Goal: Task Accomplishment & Management: Manage account settings

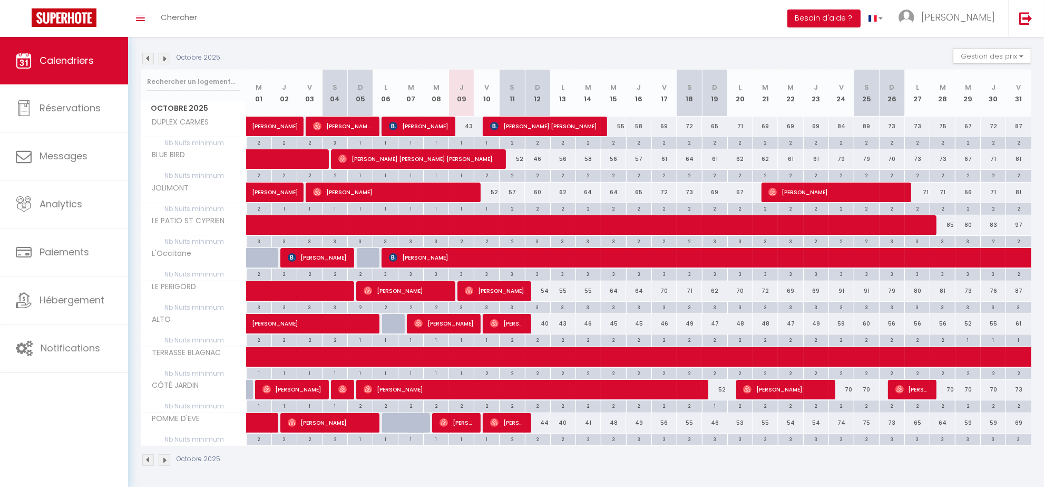
scroll to position [153, 0]
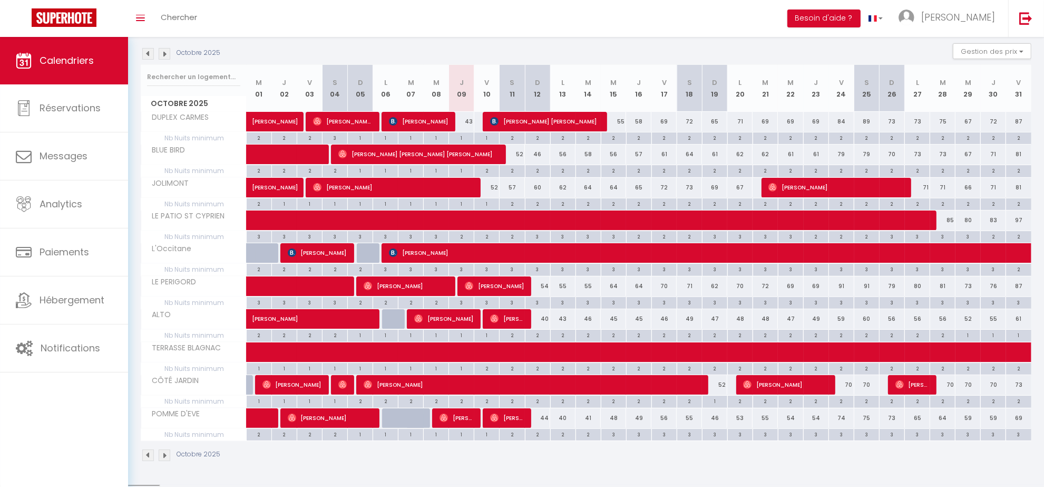
click at [160, 53] on img at bounding box center [165, 54] width 12 height 12
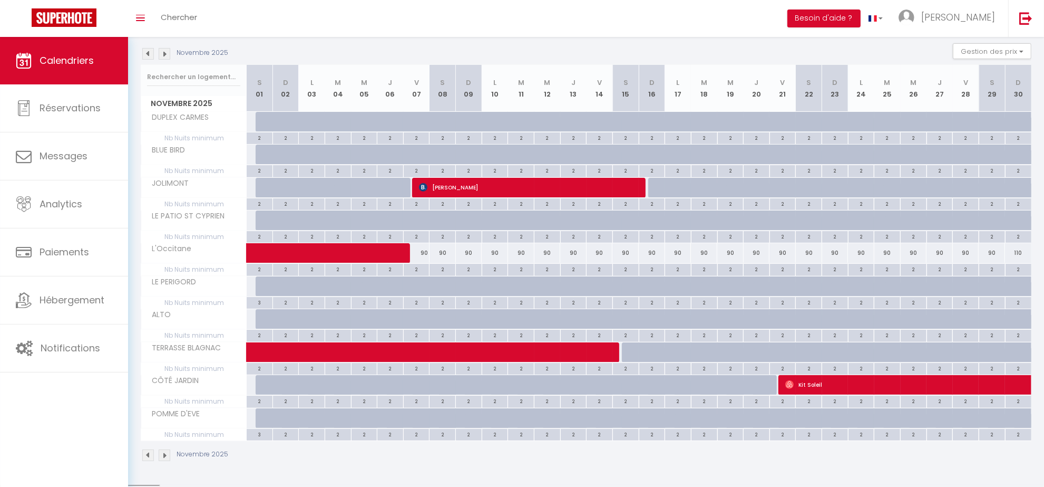
click at [254, 120] on div "91" at bounding box center [259, 122] width 27 height 20
type input "91"
type input "[PERSON_NAME] 01 Novembre 2025"
type input "Dim 02 Novembre 2025"
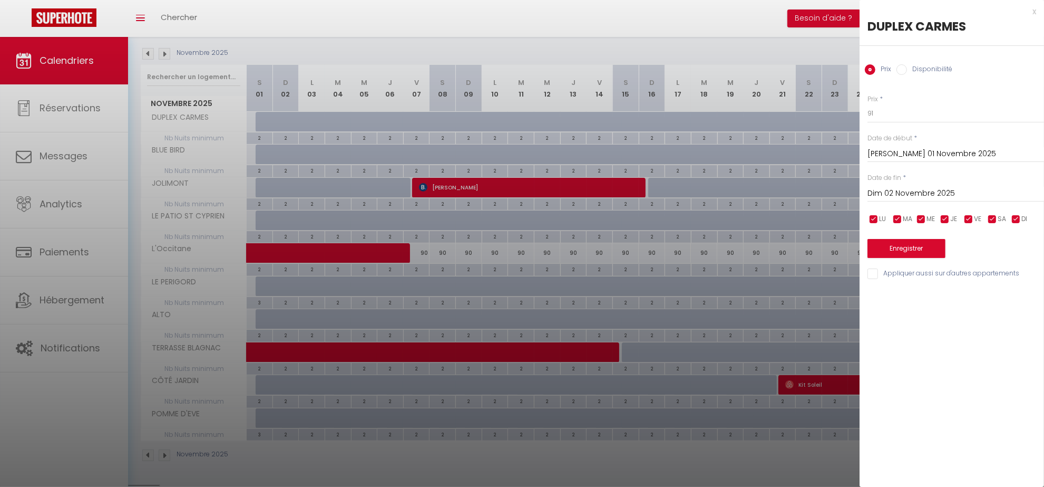
click at [915, 64] on label "Disponibilité" at bounding box center [929, 70] width 45 height 12
click at [907, 64] on input "Disponibilité" at bounding box center [902, 69] width 11 height 11
radio input "true"
radio input "false"
click at [883, 120] on select "Disponible Indisponible" at bounding box center [956, 114] width 177 height 20
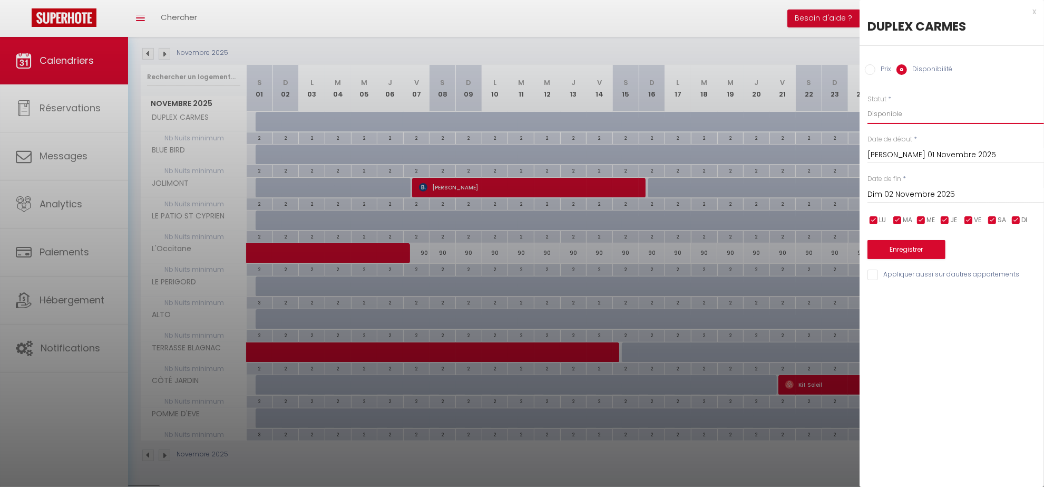
select select "0"
click at [868, 104] on select "Disponible Indisponible" at bounding box center [956, 114] width 177 height 20
click at [875, 279] on input "Appliquer aussi sur d'autres appartements" at bounding box center [956, 274] width 177 height 11
checkbox input "true"
click at [907, 246] on button "Enregistrer" at bounding box center [907, 249] width 78 height 19
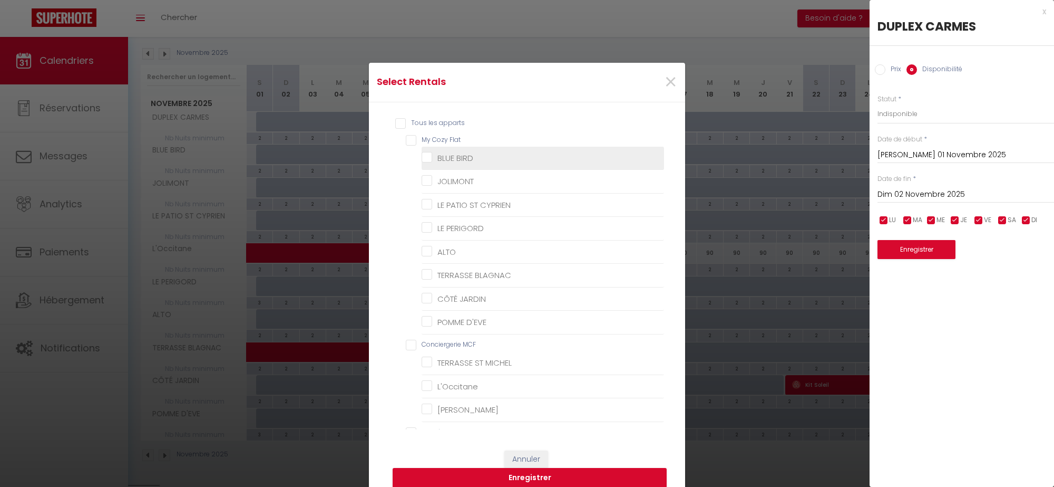
click at [406, 139] on Flat "My Cozy Flat" at bounding box center [535, 140] width 258 height 11
checkbox Flat "true"
checkbox BIRD "true"
checkbox input "true"
checkbox CYPRIEN "true"
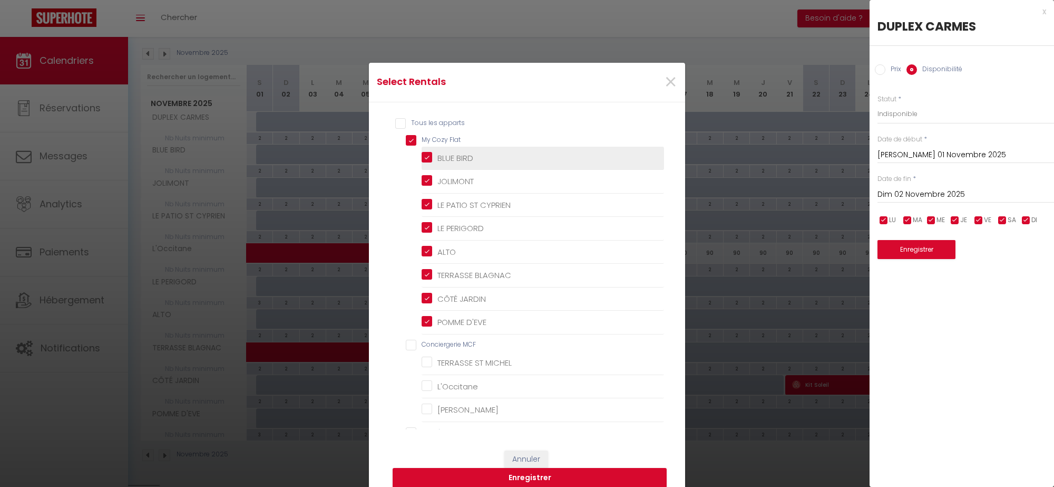
checkbox PERIGORD "true"
checkbox input "true"
checkbox BLAGNAC "true"
checkbox JARDIN "true"
checkbox D\'EVE "true"
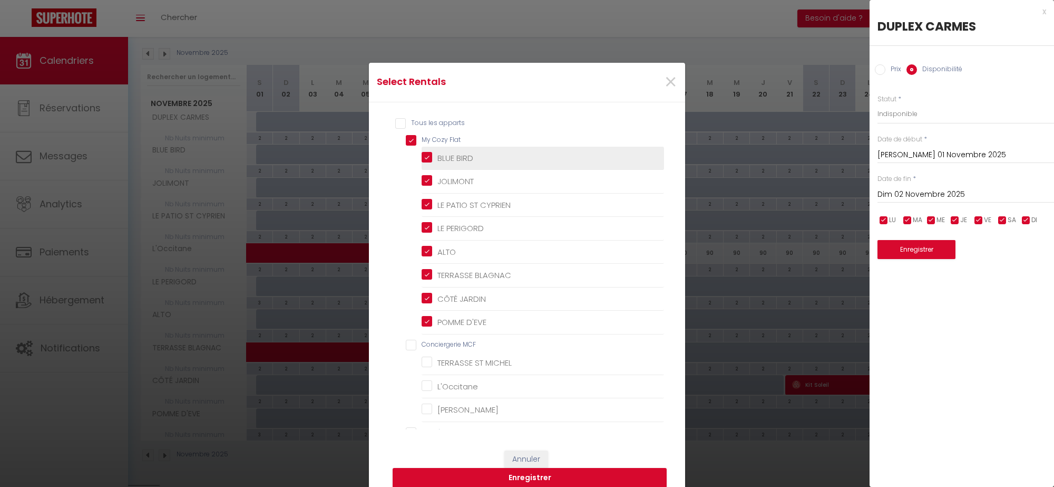
checkbox MCF "false"
checkbox MICHEL "false"
checkbox input "false"
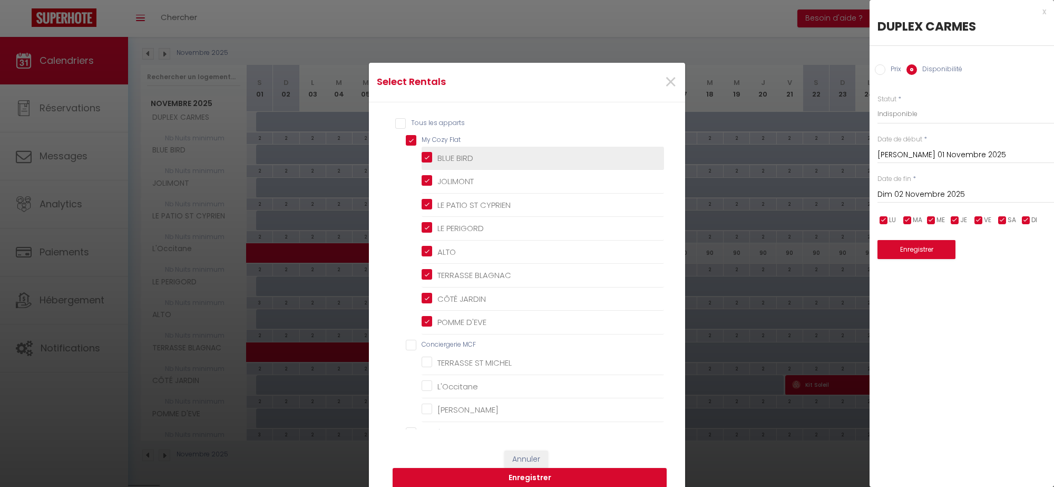
checkbox input "false"
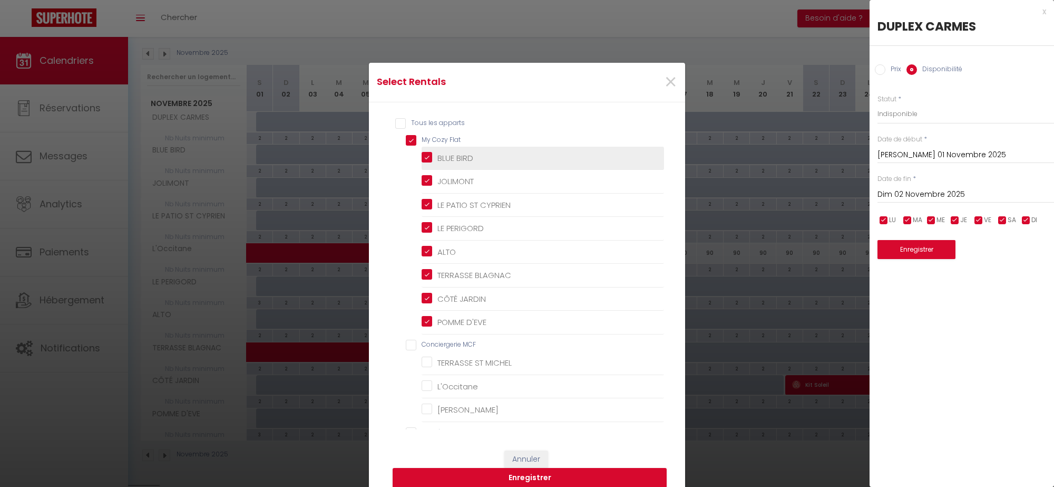
checkbox CYPRIEN "false"
checkbox 55 "false"
checkbox 41 "false"
checkbox D\'EVE "false"
click at [533, 478] on button "Enregistrer" at bounding box center [530, 478] width 274 height 20
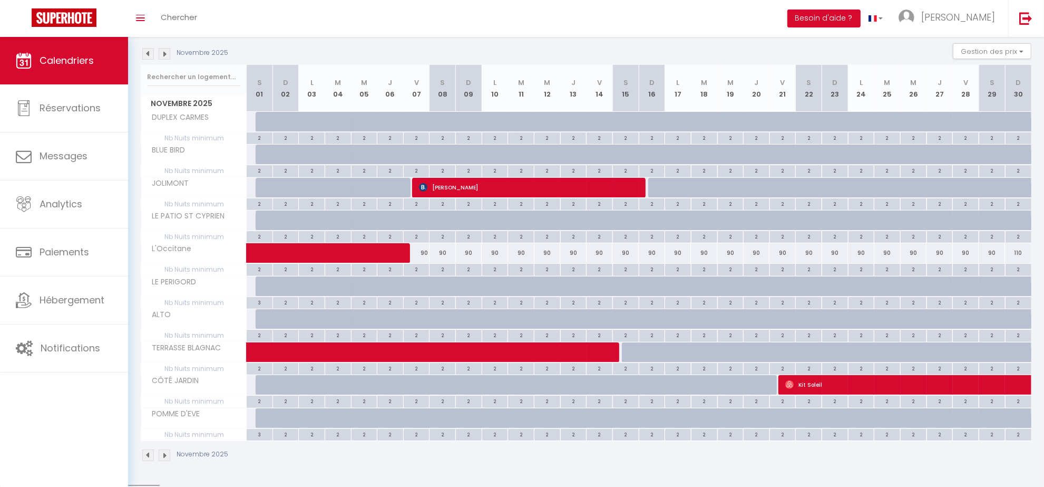
click at [144, 51] on img at bounding box center [148, 54] width 12 height 12
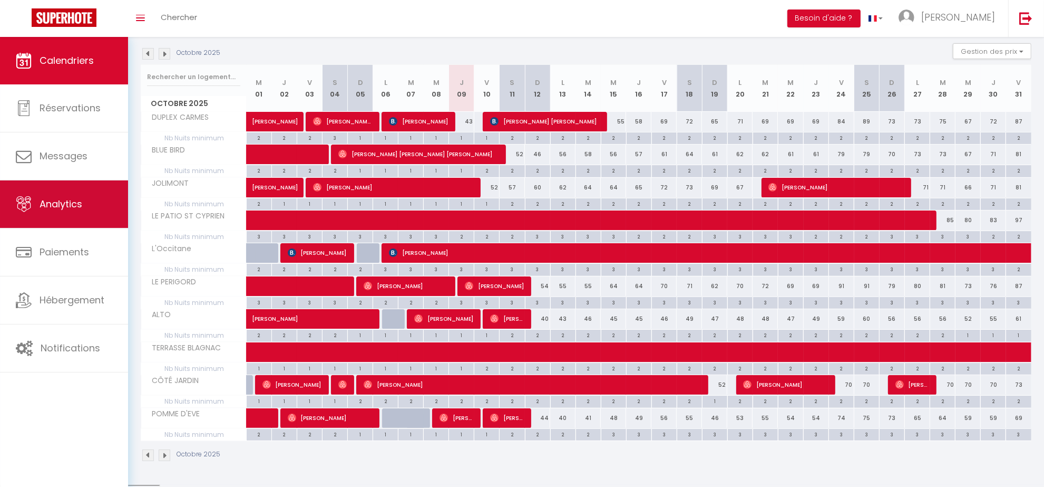
click at [47, 196] on link "Analytics" at bounding box center [64, 203] width 128 height 47
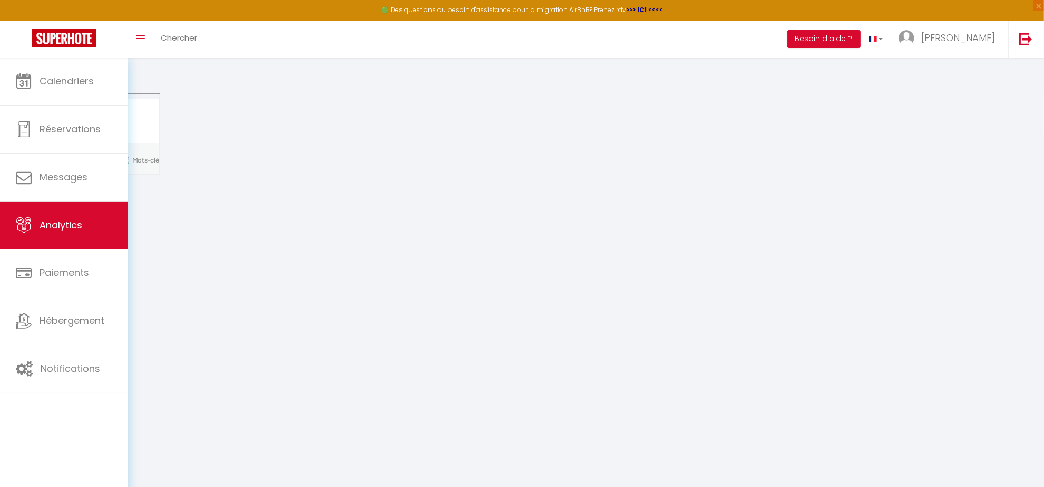
select select "2025"
select select "10"
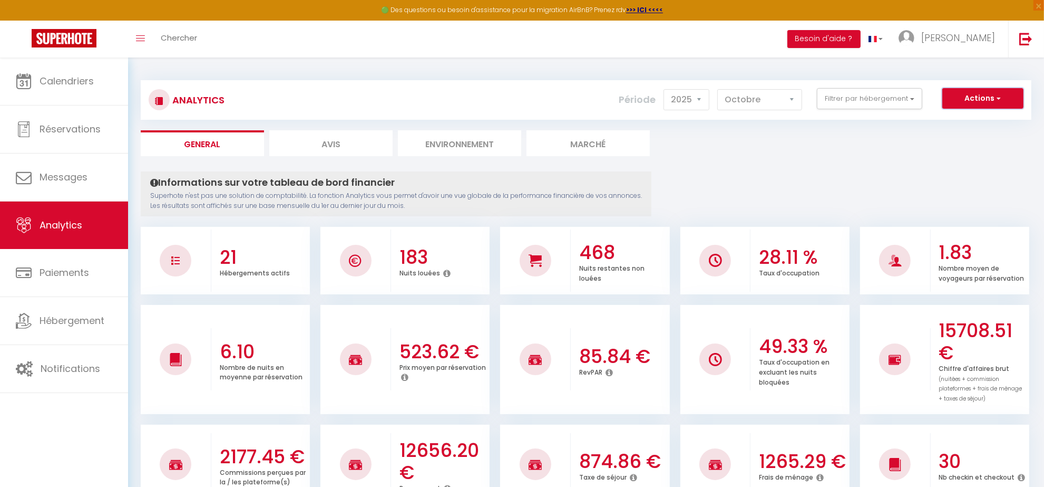
click at [966, 99] on button "Actions" at bounding box center [982, 98] width 81 height 21
click at [953, 122] on link "Génération SuperConciergerie" at bounding box center [956, 121] width 133 height 14
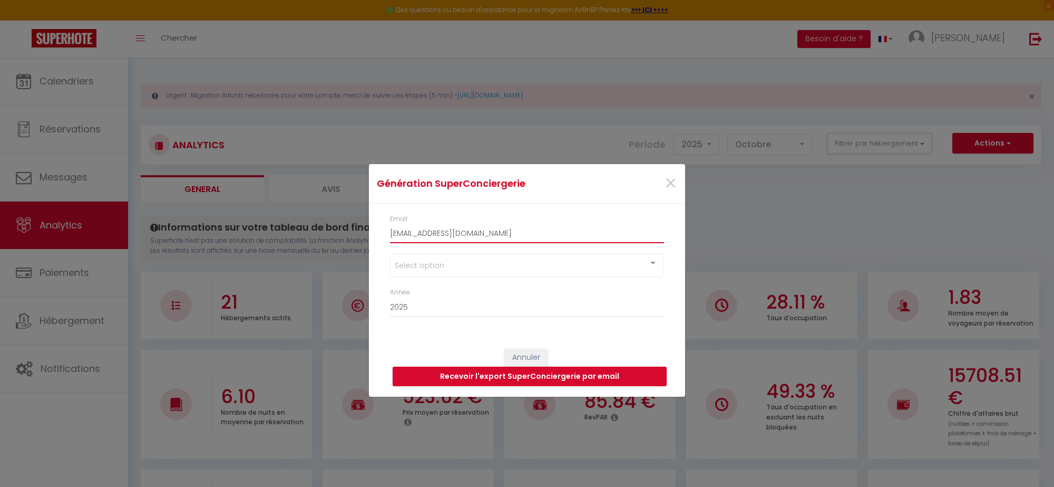
drag, startPoint x: 489, startPoint y: 233, endPoint x: 411, endPoint y: 217, distance: 79.1
click at [411, 217] on div "Email [EMAIL_ADDRESS][DOMAIN_NAME]" at bounding box center [527, 228] width 274 height 29
type input "[PERSON_NAME][EMAIL_ADDRESS][PERSON_NAME][DOMAIN_NAME]"
click at [417, 264] on div "Select option" at bounding box center [527, 265] width 274 height 23
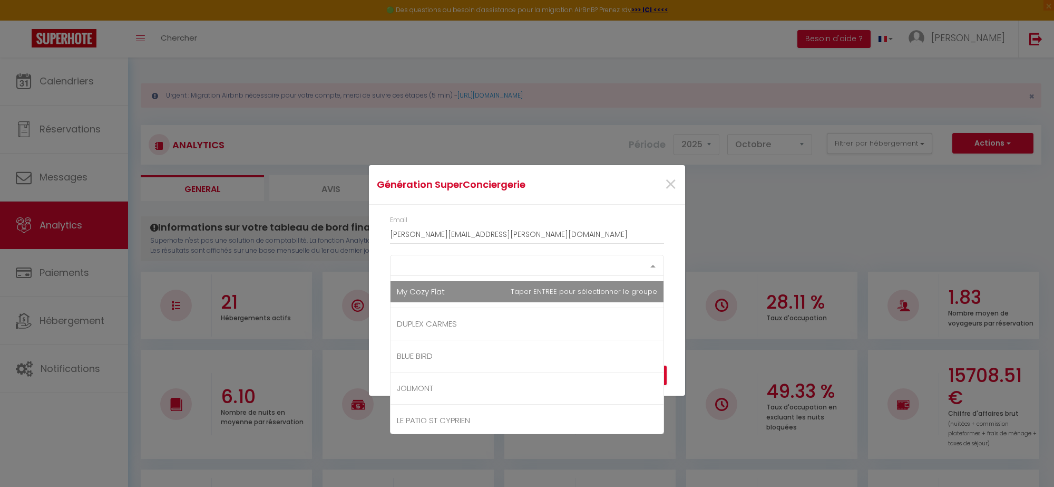
click at [402, 276] on div "Select option My Cozy Flat DUPLEX CARMES BLUE BIRD JOLIMONT LE PATIO ST CYPRIEN…" at bounding box center [527, 265] width 274 height 21
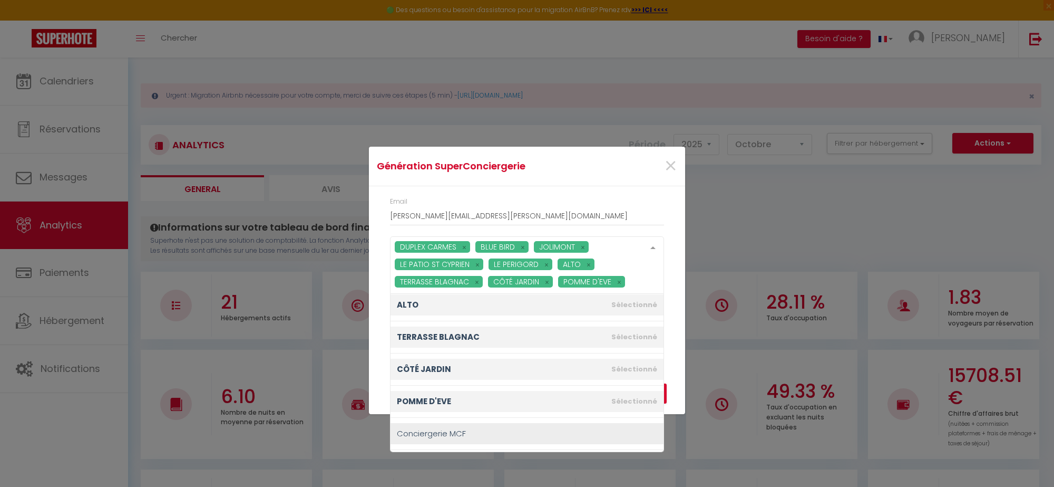
scroll to position [264, 0]
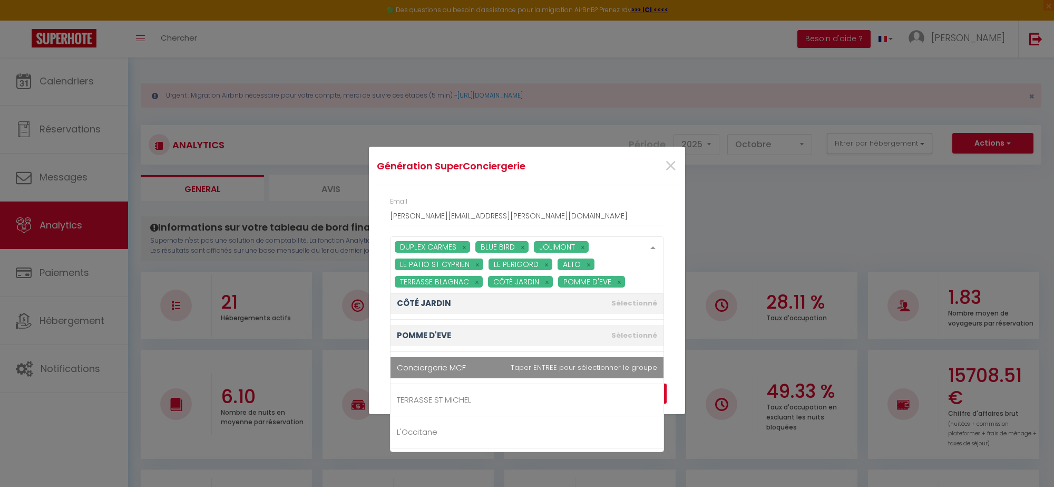
click at [424, 367] on span "Conciergerie MCF" at bounding box center [527, 367] width 273 height 21
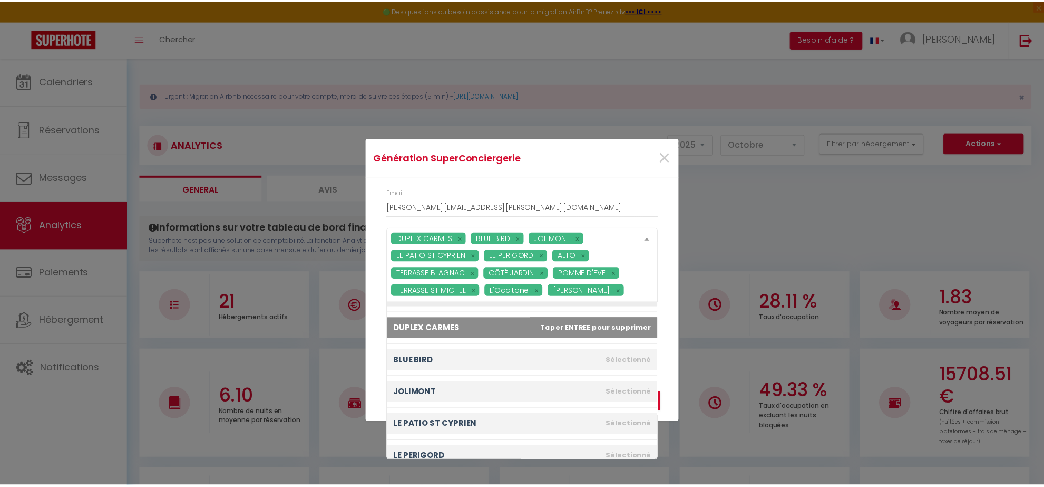
scroll to position [0, 0]
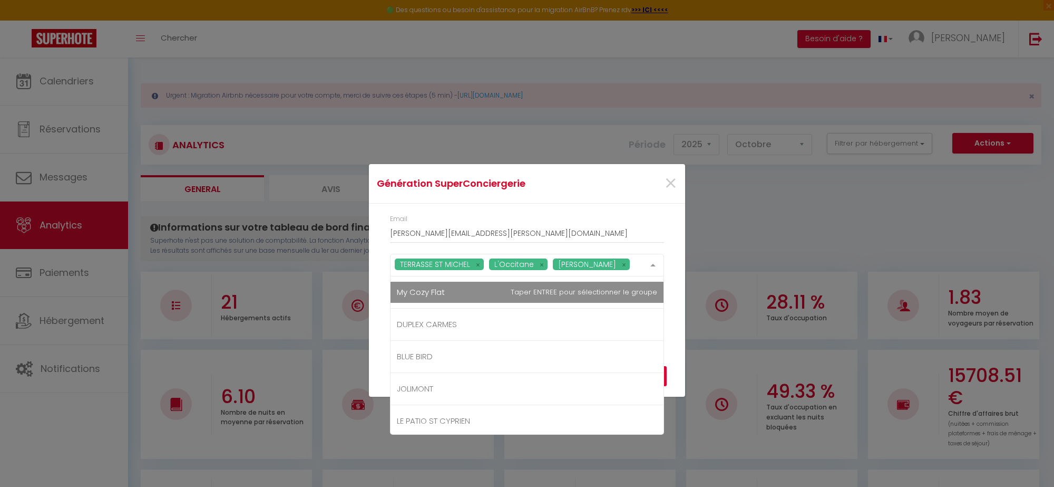
click at [626, 203] on div "Email [PERSON_NAME][EMAIL_ADDRESS][PERSON_NAME][DOMAIN_NAME] TERRASSE ST MICHEL…" at bounding box center [527, 270] width 316 height 134
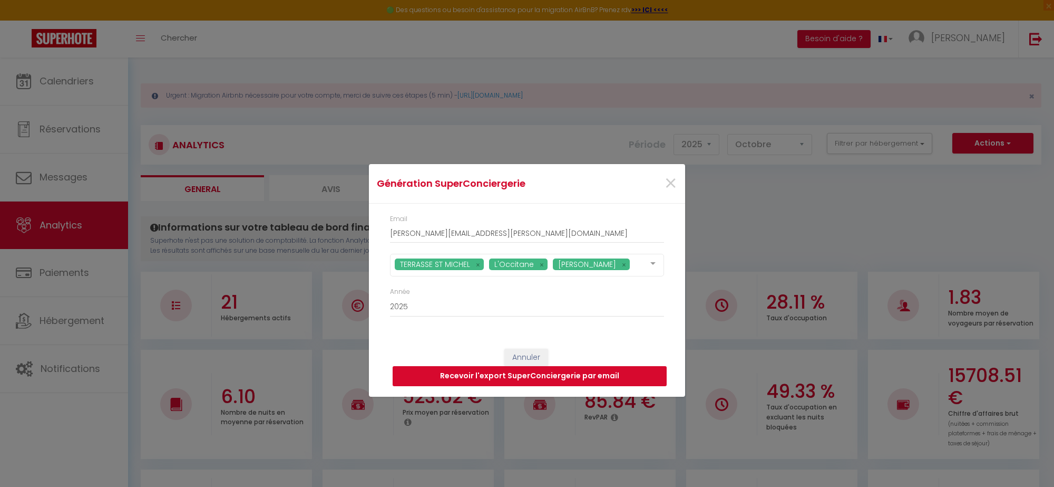
click at [565, 375] on button "Recevoir l'export SuperConciergerie par email" at bounding box center [530, 376] width 274 height 20
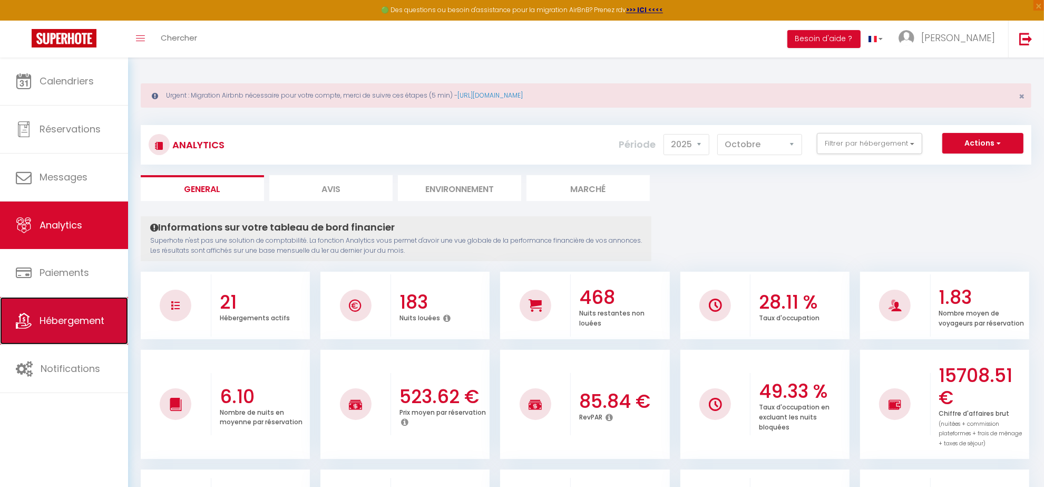
click at [53, 316] on span "Hébergement" at bounding box center [72, 320] width 65 height 13
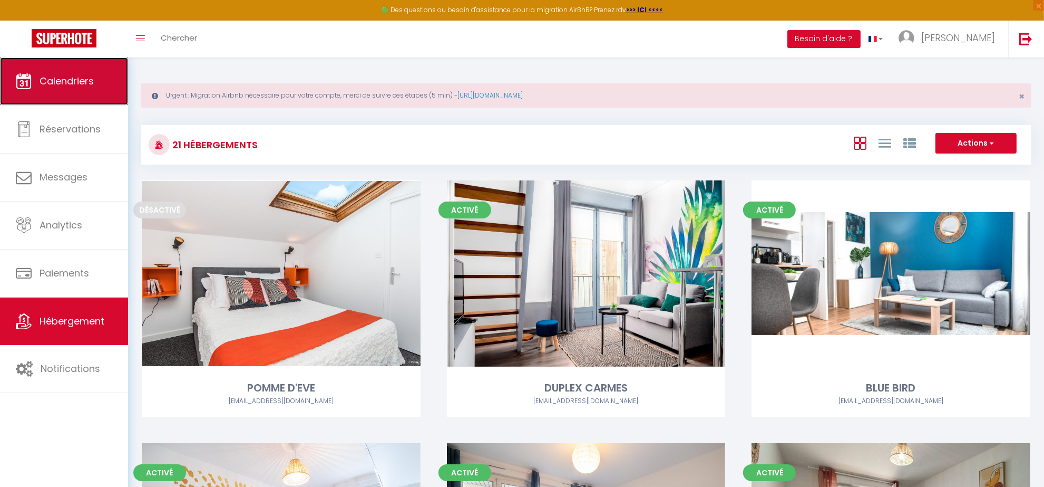
click at [85, 83] on span "Calendriers" at bounding box center [67, 80] width 54 height 13
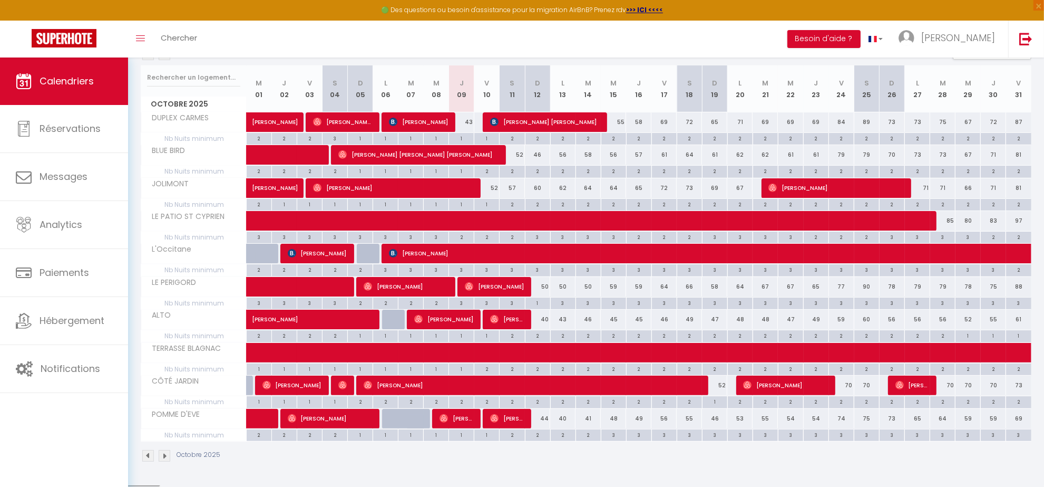
scroll to position [41, 0]
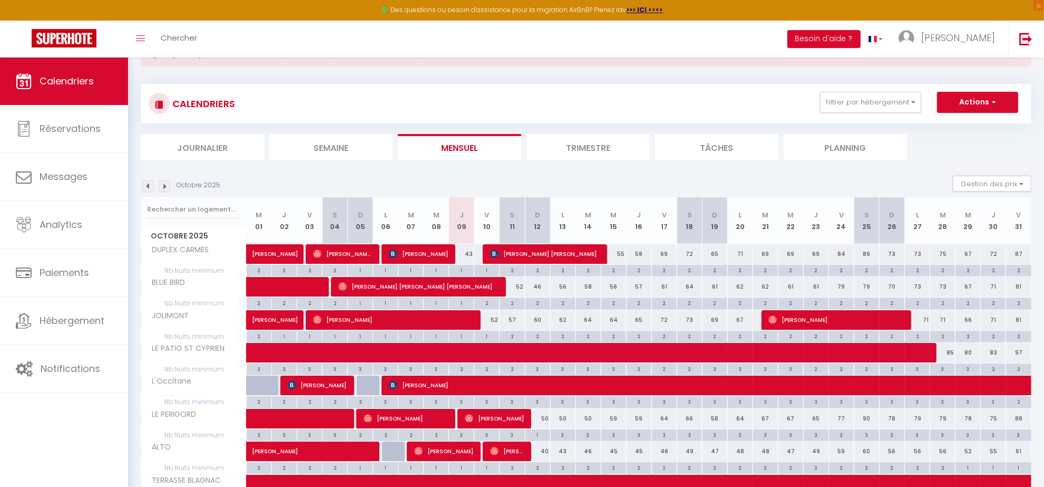
click at [164, 190] on img at bounding box center [165, 186] width 12 height 12
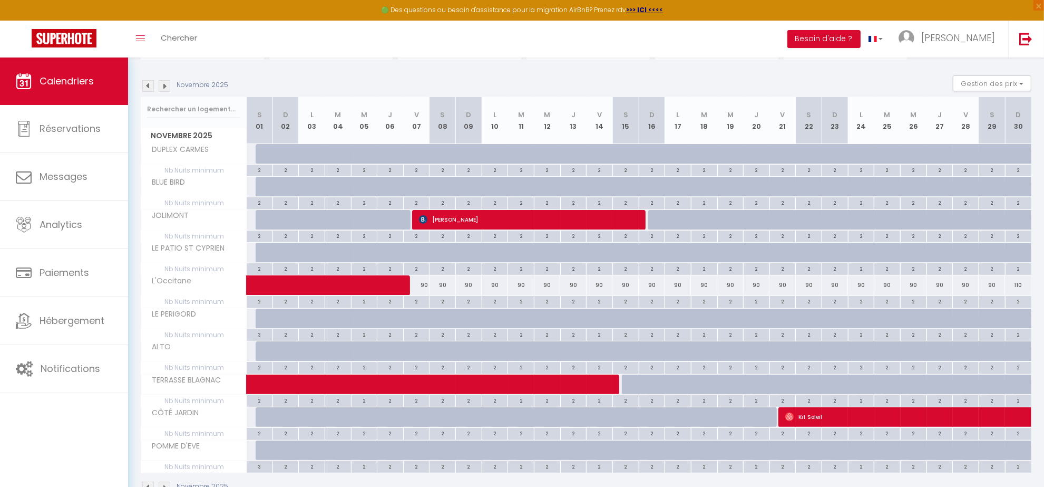
scroll to position [173, 0]
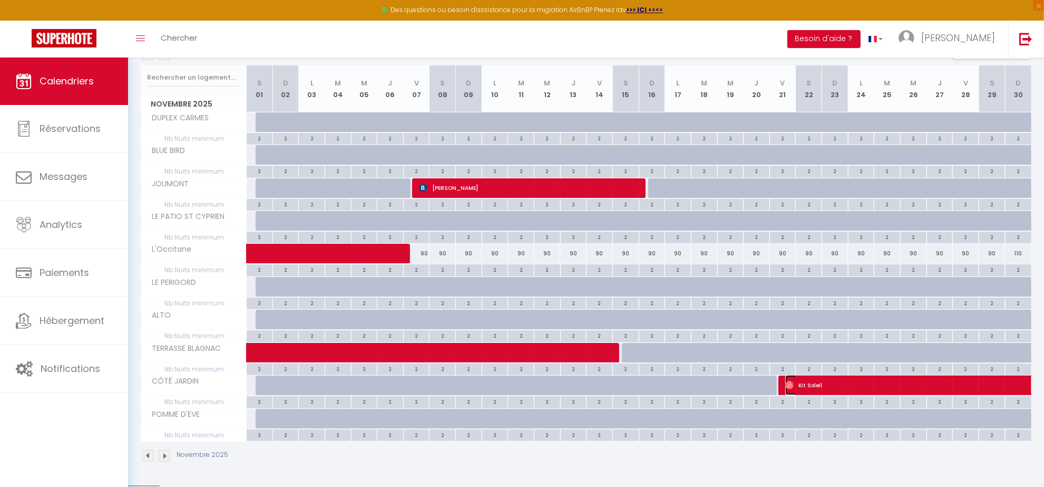
click at [794, 385] on span "Kit Soleil" at bounding box center [1039, 385] width 509 height 20
select select "OK"
select select "0"
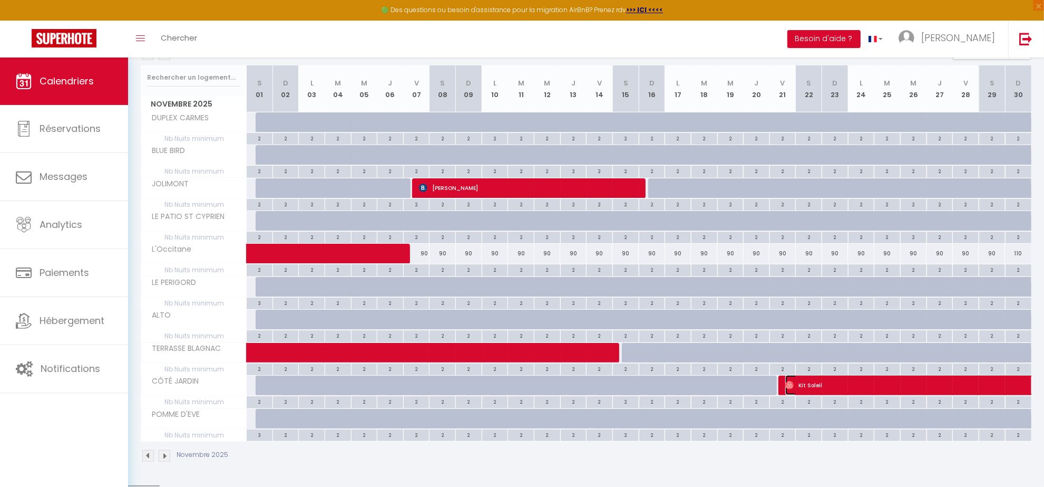
select select "1"
select select
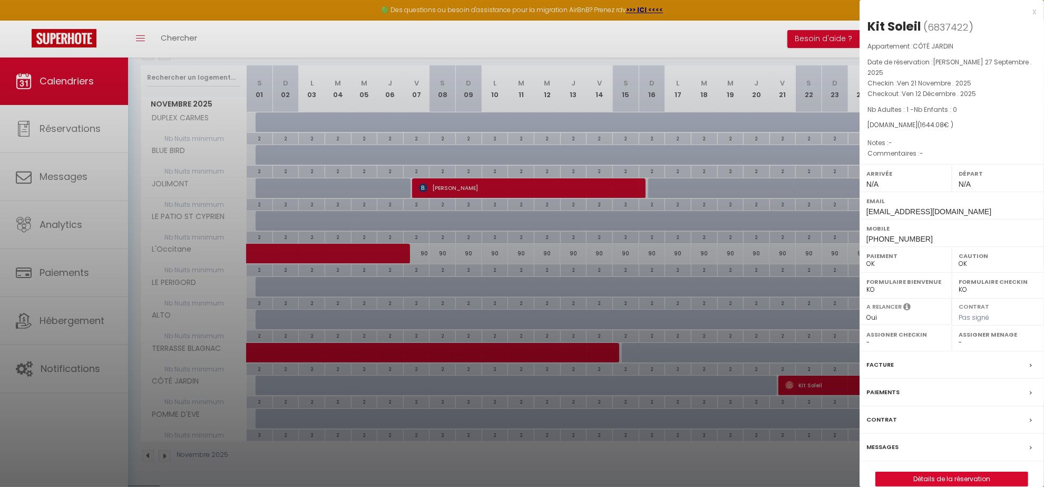
click at [778, 62] on div at bounding box center [522, 243] width 1044 height 487
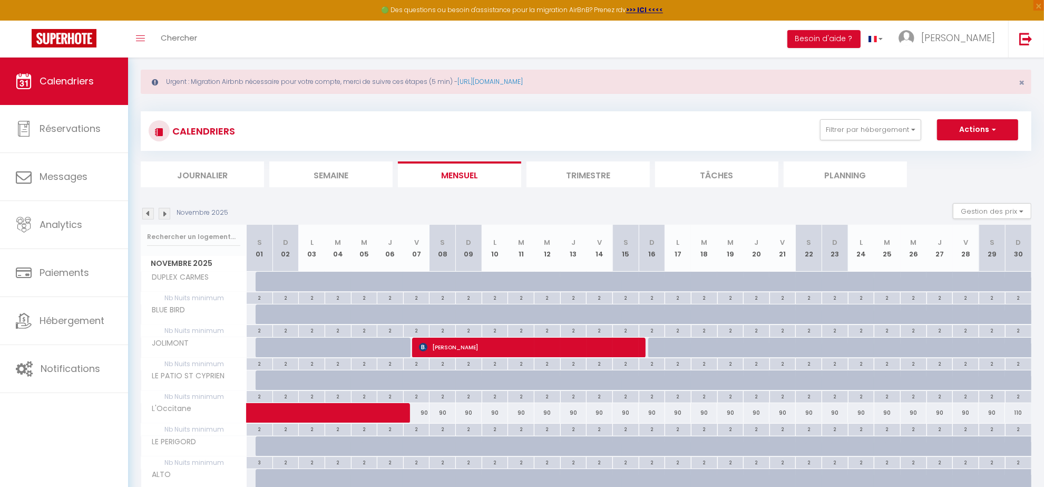
scroll to position [0, 0]
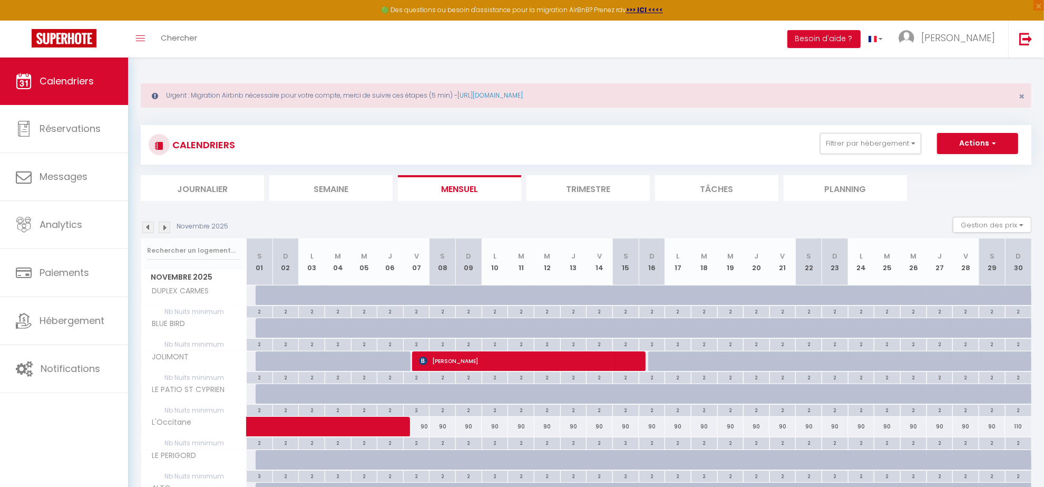
click at [166, 228] on img at bounding box center [165, 227] width 12 height 12
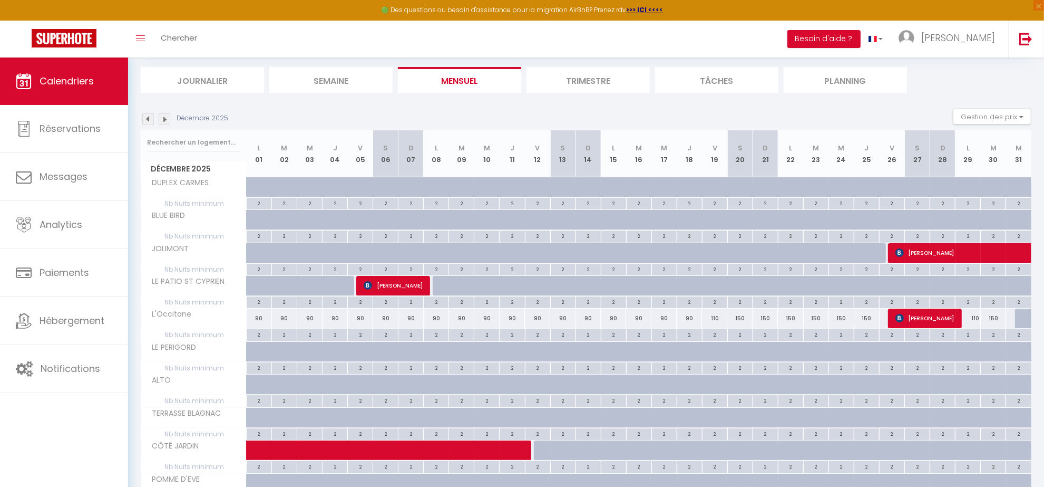
scroll to position [132, 0]
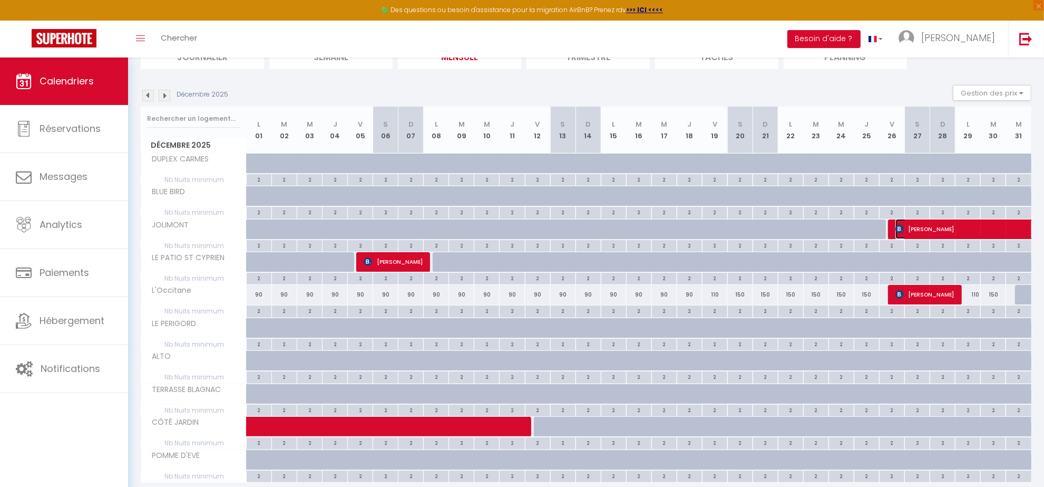
click at [904, 223] on span "[PERSON_NAME]" at bounding box center [1005, 229] width 218 height 20
select select "KO"
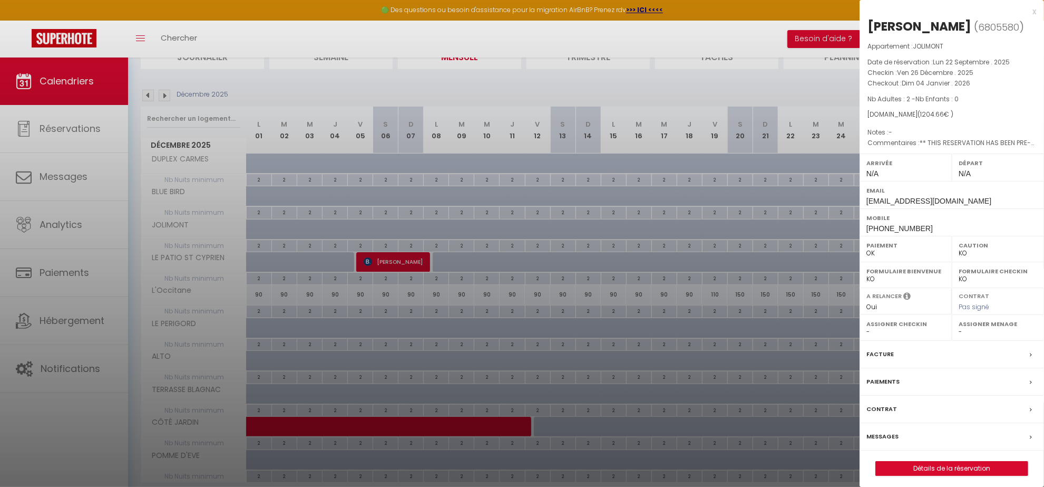
drag, startPoint x: 825, startPoint y: 93, endPoint x: 853, endPoint y: 196, distance: 107.0
click at [825, 93] on div at bounding box center [522, 243] width 1044 height 487
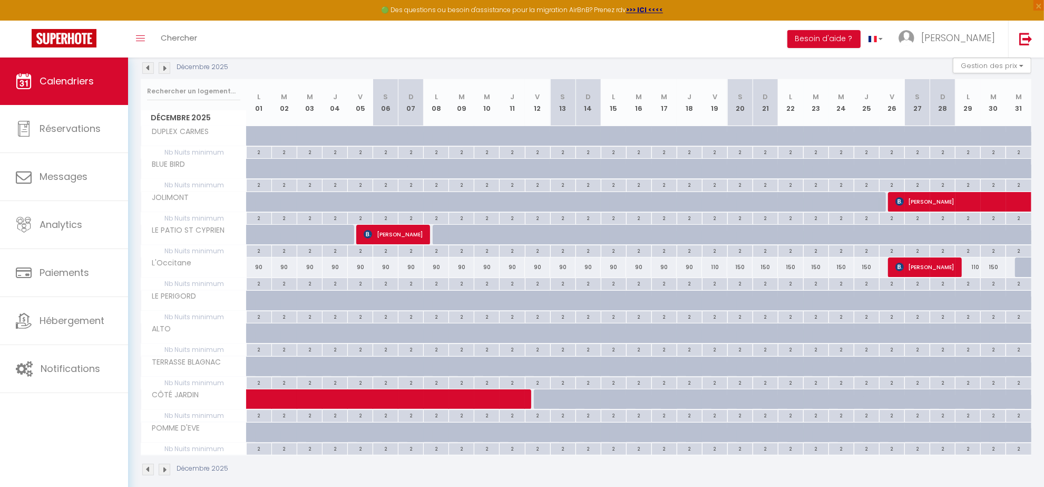
scroll to position [173, 0]
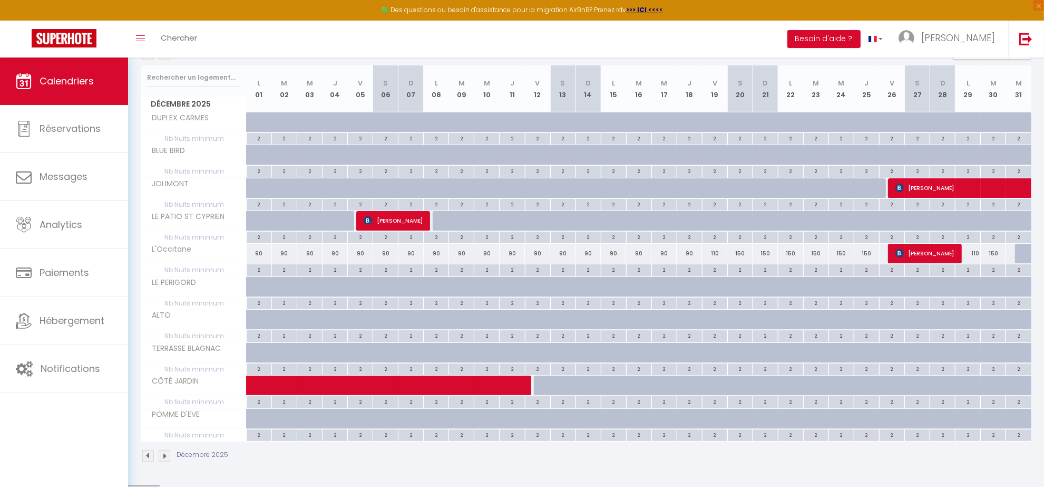
drag, startPoint x: 406, startPoint y: 461, endPoint x: 423, endPoint y: 450, distance: 20.0
click at [407, 461] on div "Décembre 2025" at bounding box center [586, 456] width 891 height 31
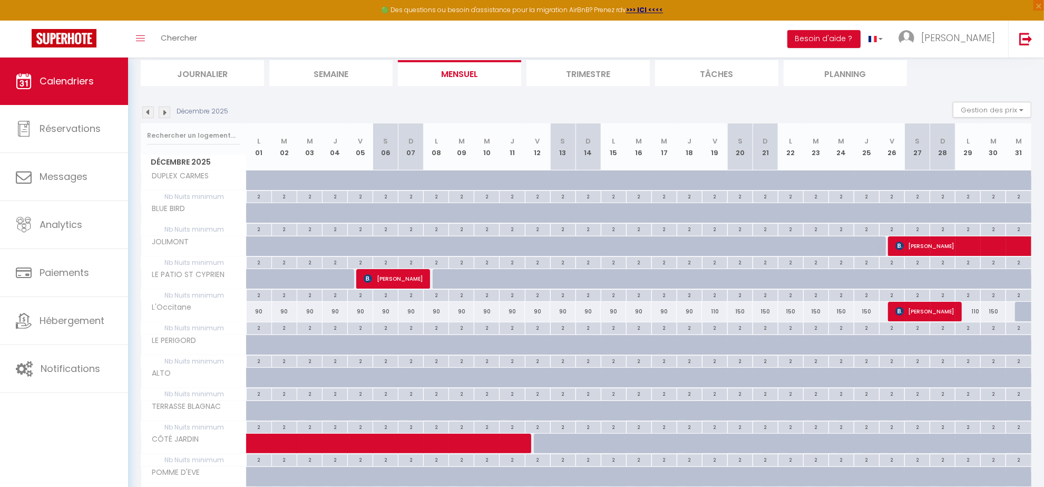
scroll to position [41, 0]
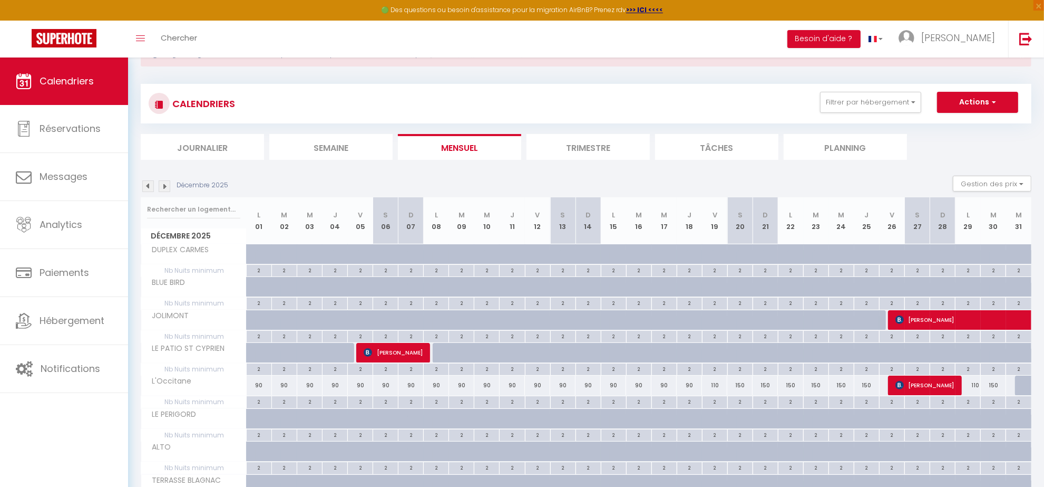
click at [167, 184] on img at bounding box center [165, 186] width 12 height 12
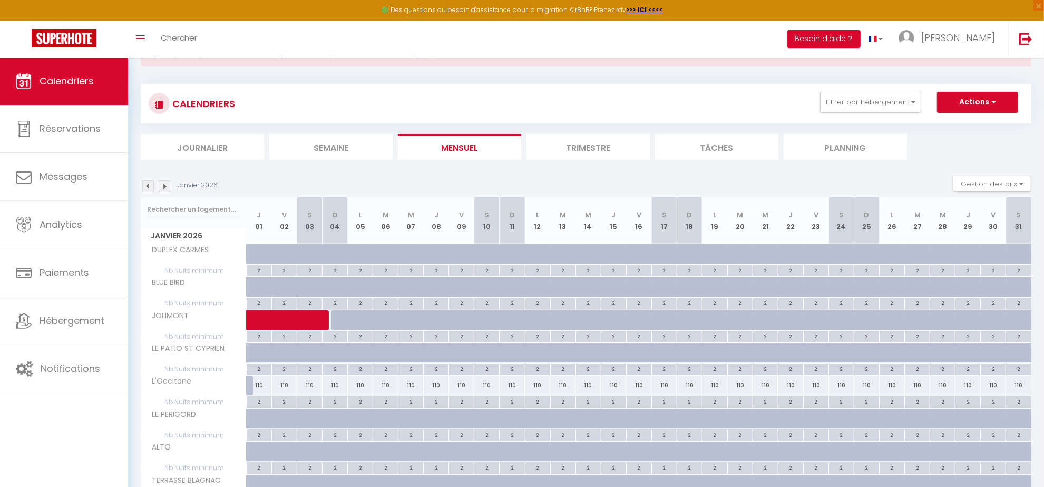
click at [170, 186] on img at bounding box center [165, 186] width 12 height 12
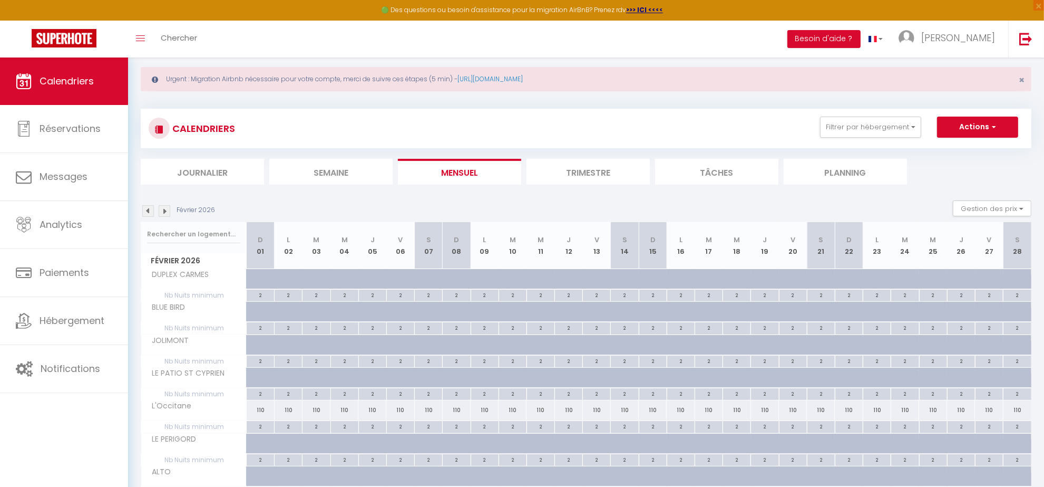
scroll to position [0, 0]
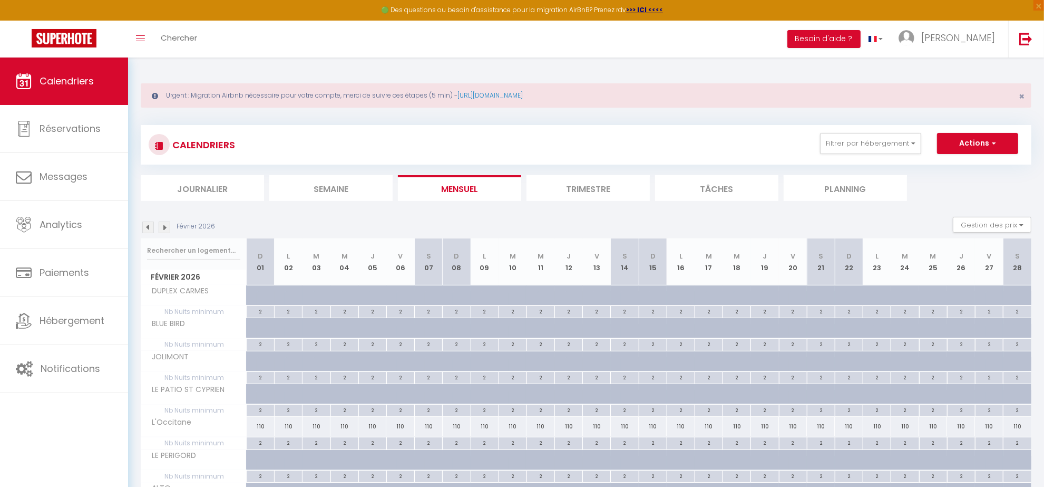
click at [162, 227] on img at bounding box center [165, 227] width 12 height 12
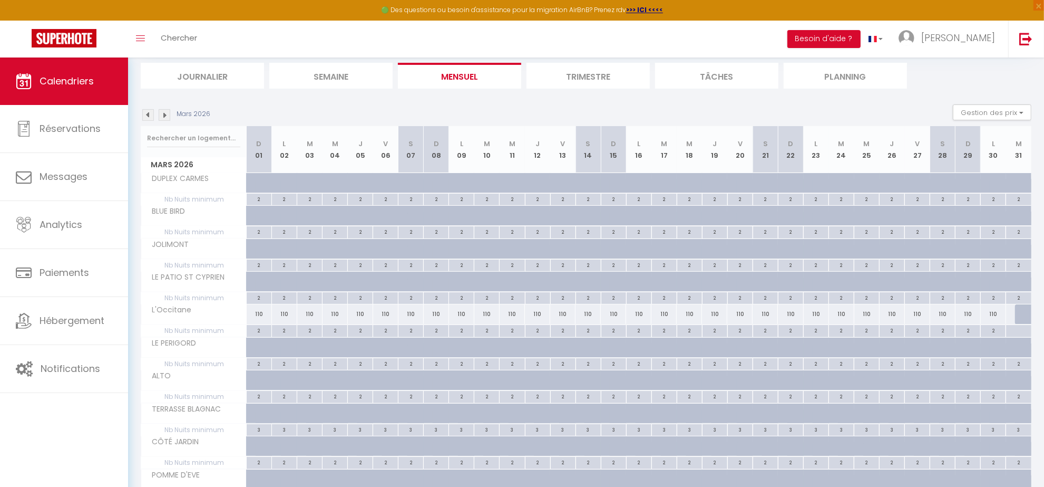
scroll to position [41, 0]
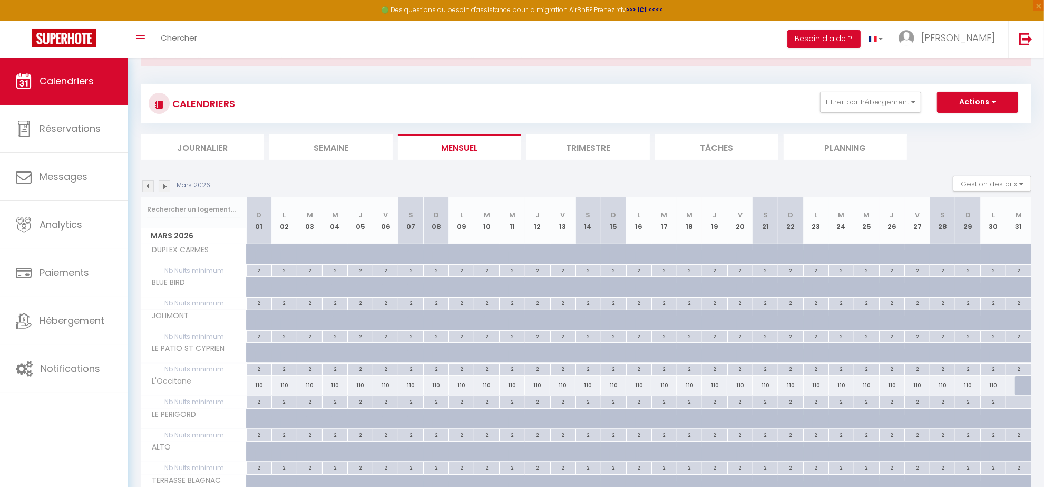
click at [277, 176] on div "Mars 2026 Gestion des prix Nb Nuits minimum Règles Disponibilité" at bounding box center [586, 187] width 891 height 22
click at [592, 145] on li "Trimestre" at bounding box center [588, 147] width 123 height 26
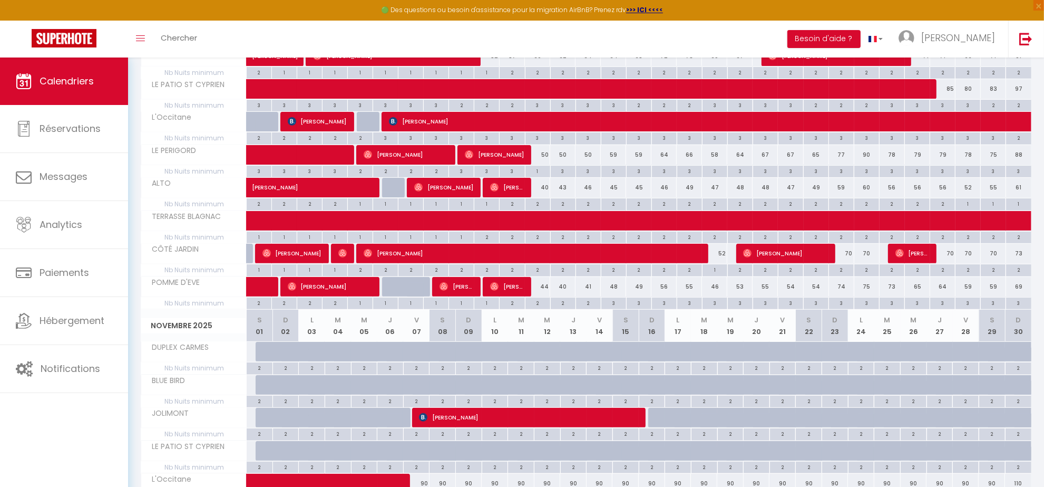
scroll to position [436, 0]
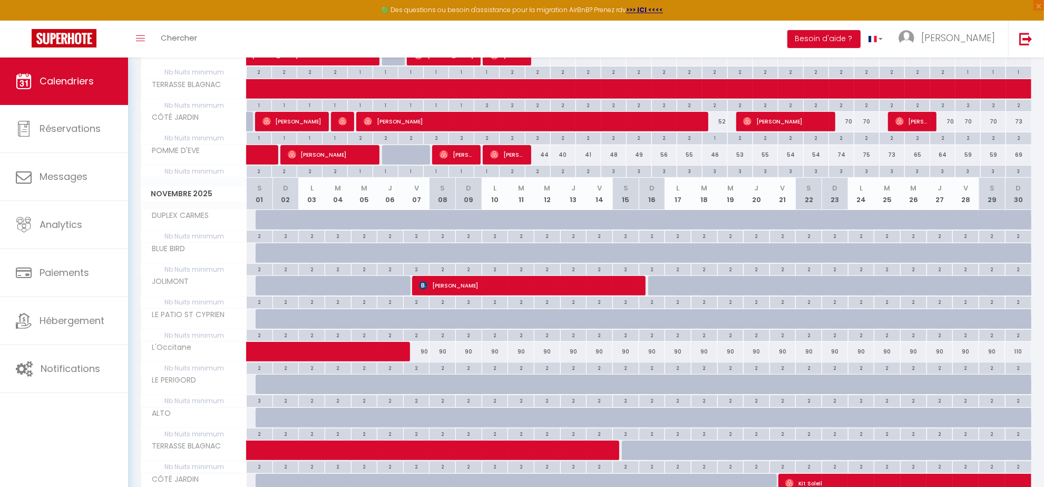
click at [111, 447] on div "Calendriers Réservations Messages Analytics Paiements Hébergement Notifications" at bounding box center [64, 283] width 128 height 452
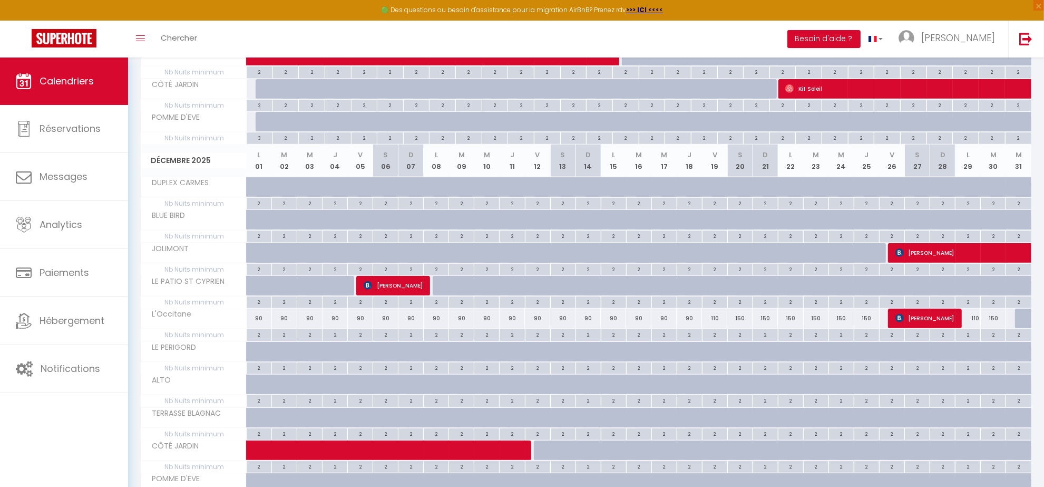
scroll to position [898, 0]
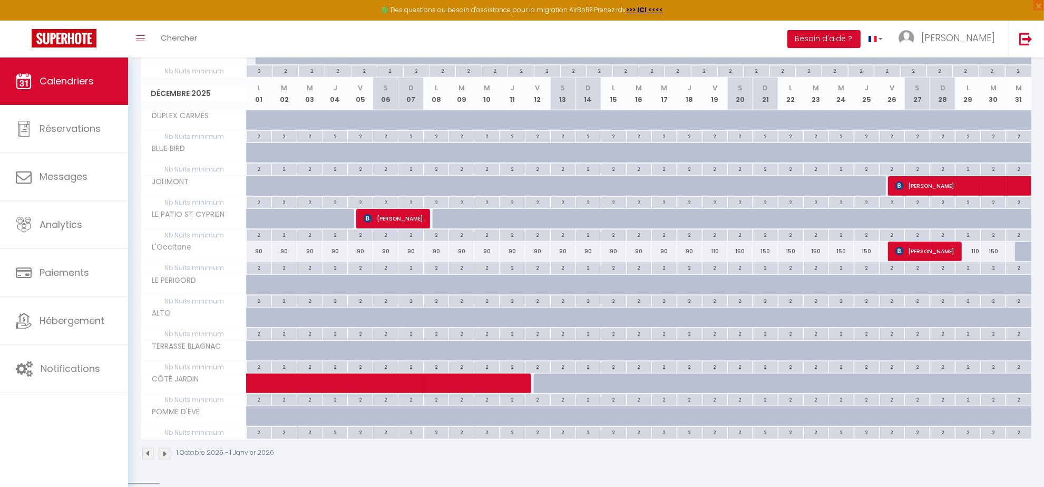
click at [597, 37] on div "Toggle menubar Chercher BUTTON Besoin d'aide ? [PERSON_NAME] Paramètres Équipe" at bounding box center [556, 39] width 960 height 37
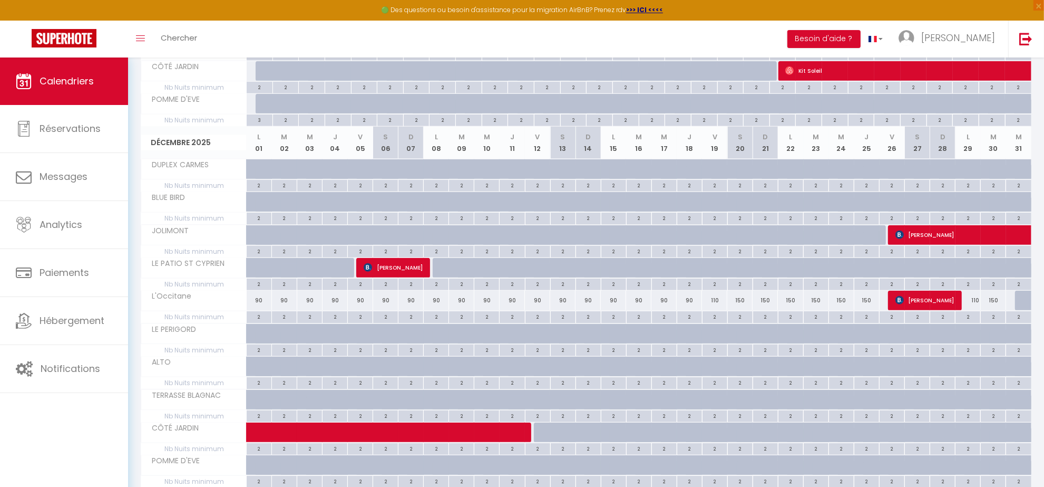
scroll to position [834, 0]
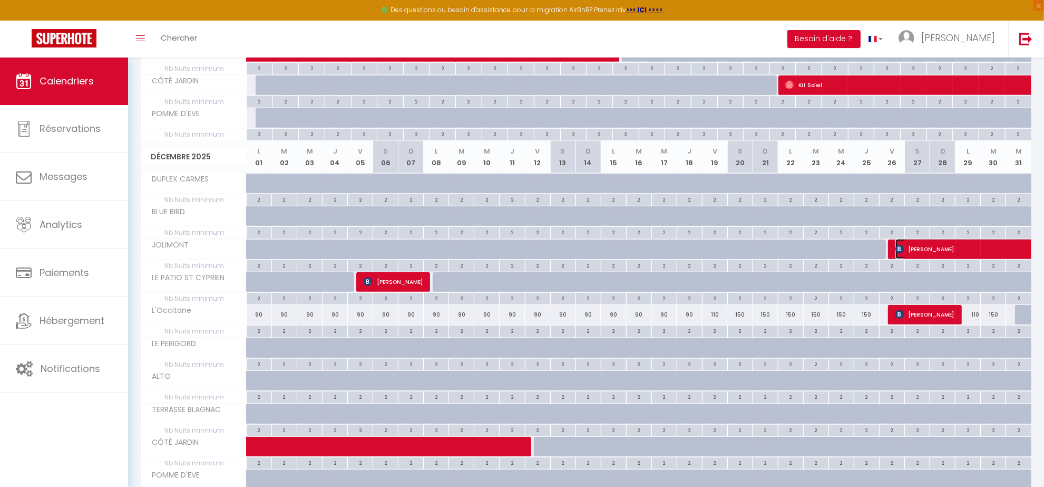
click at [948, 256] on span "[PERSON_NAME]" at bounding box center [1005, 249] width 218 height 20
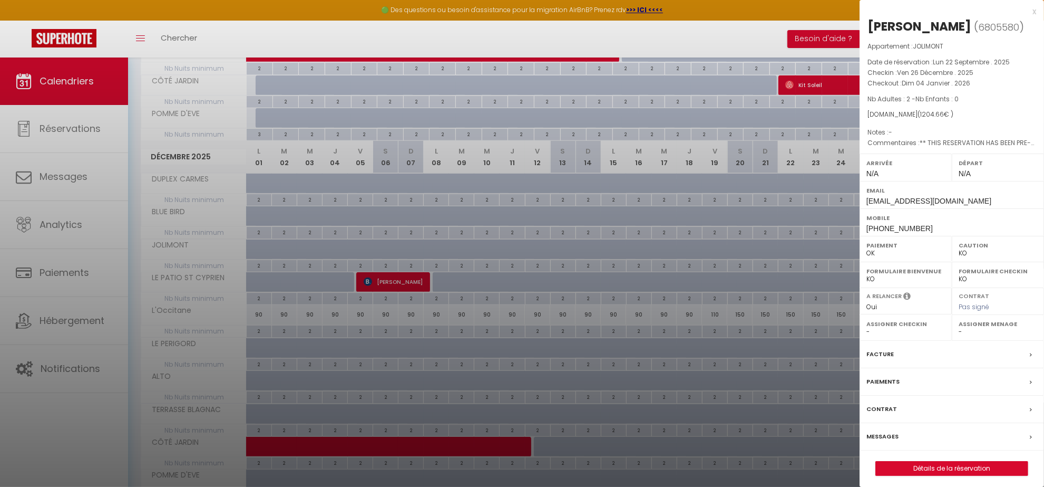
click at [1033, 11] on div "x" at bounding box center [948, 11] width 177 height 13
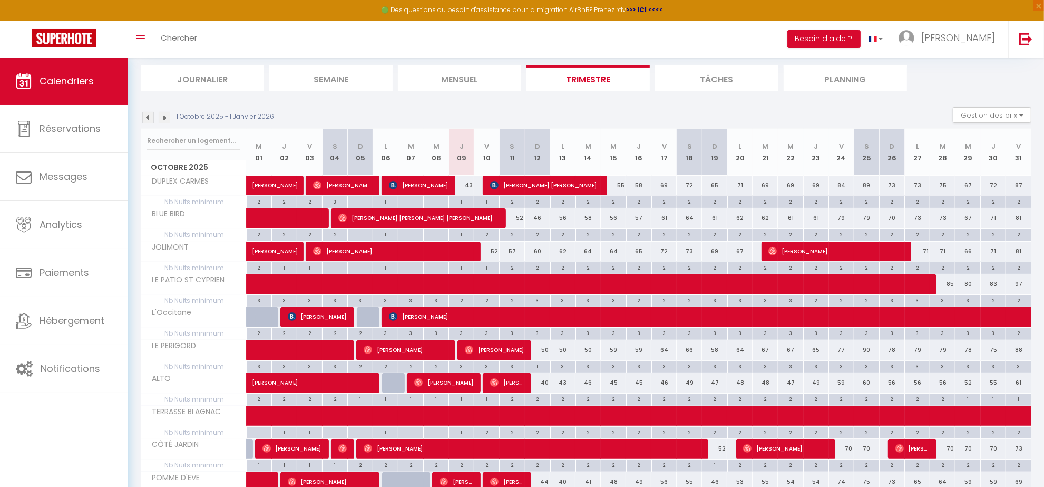
scroll to position [0, 0]
